Goal: Transaction & Acquisition: Purchase product/service

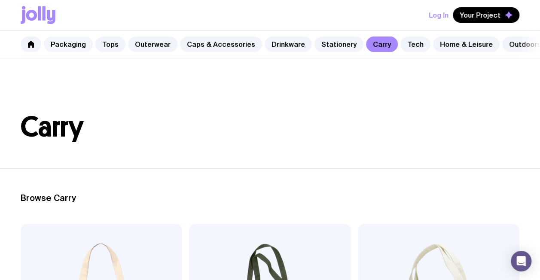
click at [76, 46] on link "Packaging" at bounding box center [68, 44] width 49 height 15
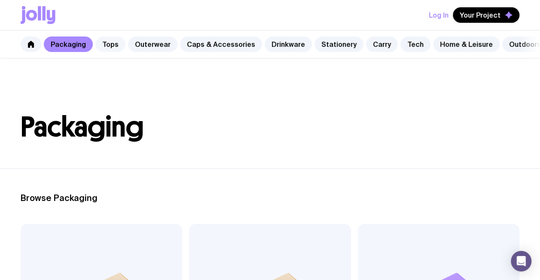
click at [113, 45] on link "Tops" at bounding box center [110, 44] width 30 height 15
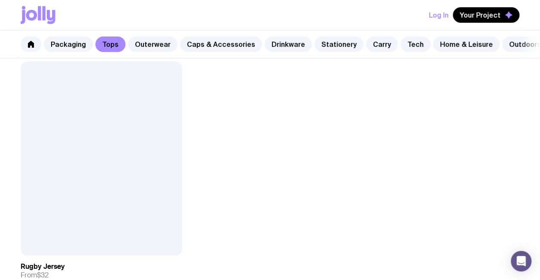
scroll to position [1554, 0]
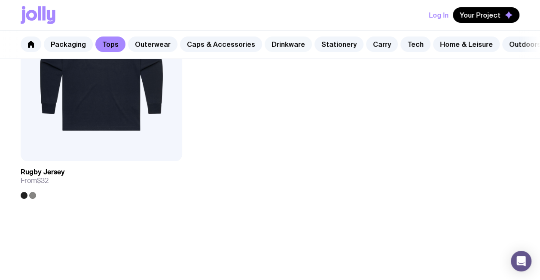
click at [282, 46] on link "Drinkware" at bounding box center [288, 44] width 47 height 15
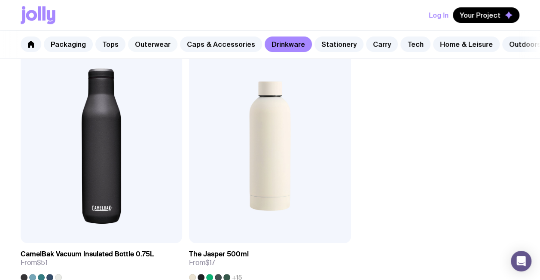
click at [137, 43] on link "Outerwear" at bounding box center [152, 44] width 49 height 15
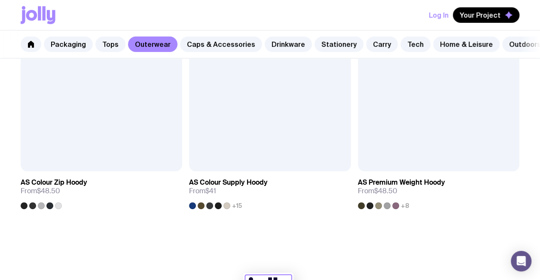
scroll to position [1801, 0]
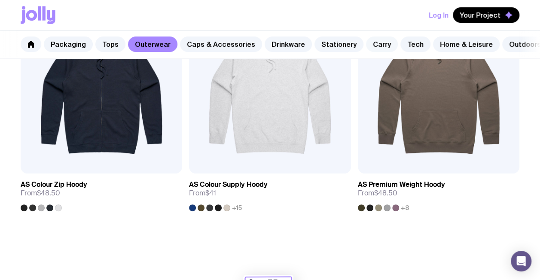
click at [369, 39] on link "Carry" at bounding box center [382, 44] width 32 height 15
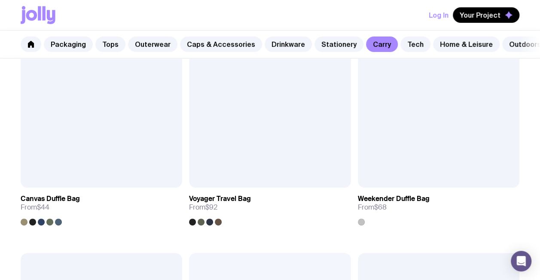
scroll to position [1788, 0]
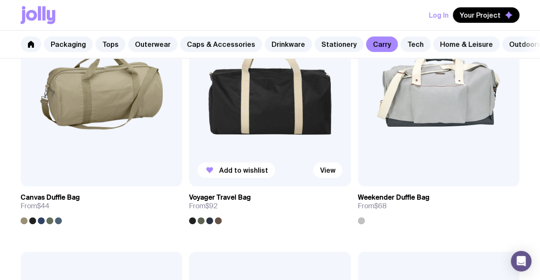
click at [213, 224] on div at bounding box center [205, 220] width 33 height 7
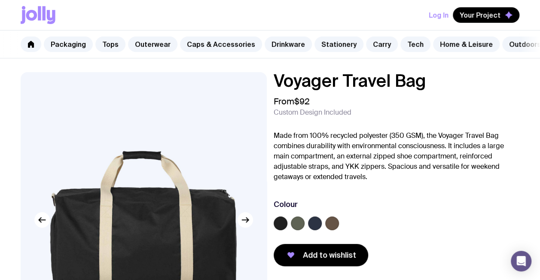
scroll to position [49, 0]
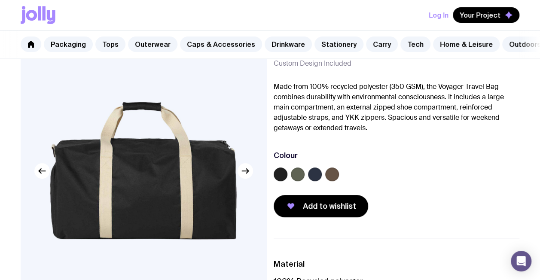
click at [309, 178] on label at bounding box center [315, 175] width 14 height 14
click at [0, 0] on input "radio" at bounding box center [0, 0] width 0 height 0
